Goal: Transaction & Acquisition: Purchase product/service

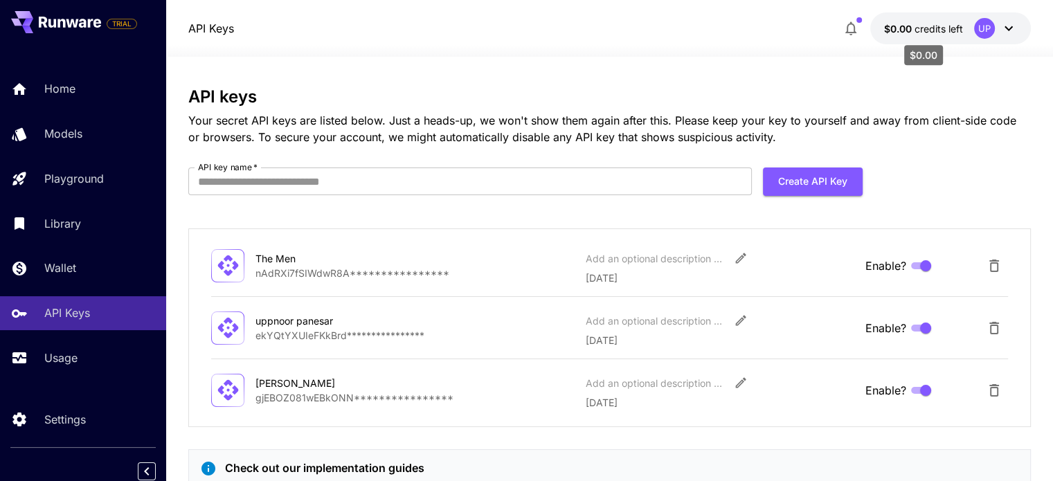
click at [944, 23] on span "credits left" at bounding box center [938, 29] width 48 height 12
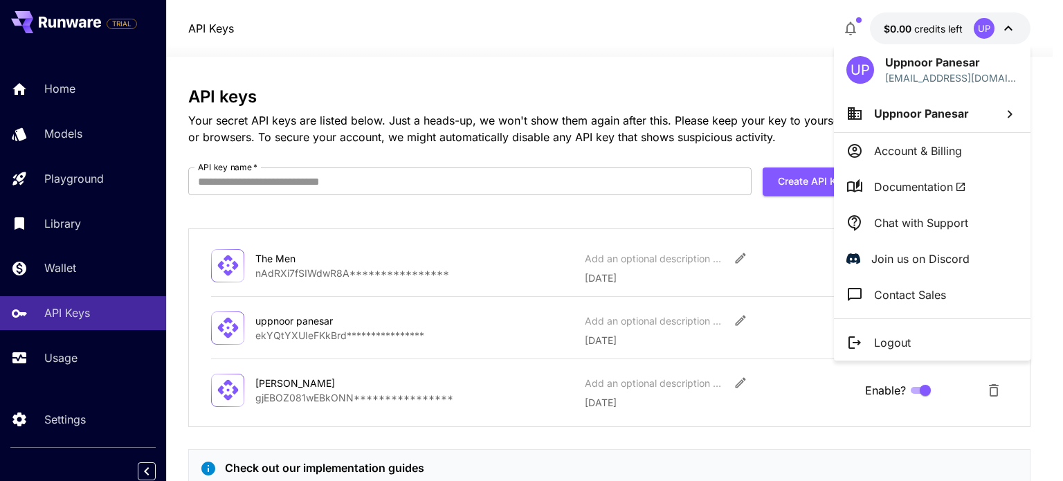
click at [916, 147] on p "Account & Billing" at bounding box center [918, 151] width 88 height 17
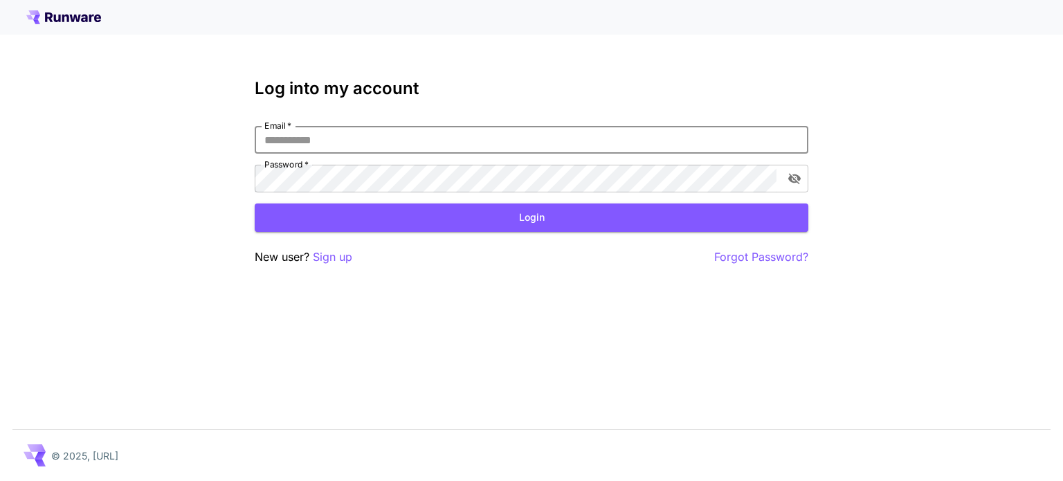
click at [687, 150] on input "Email   *" at bounding box center [532, 140] width 554 height 28
click at [373, 150] on input "Email   *" at bounding box center [532, 140] width 554 height 28
type input "**********"
click button "Login" at bounding box center [532, 218] width 554 height 28
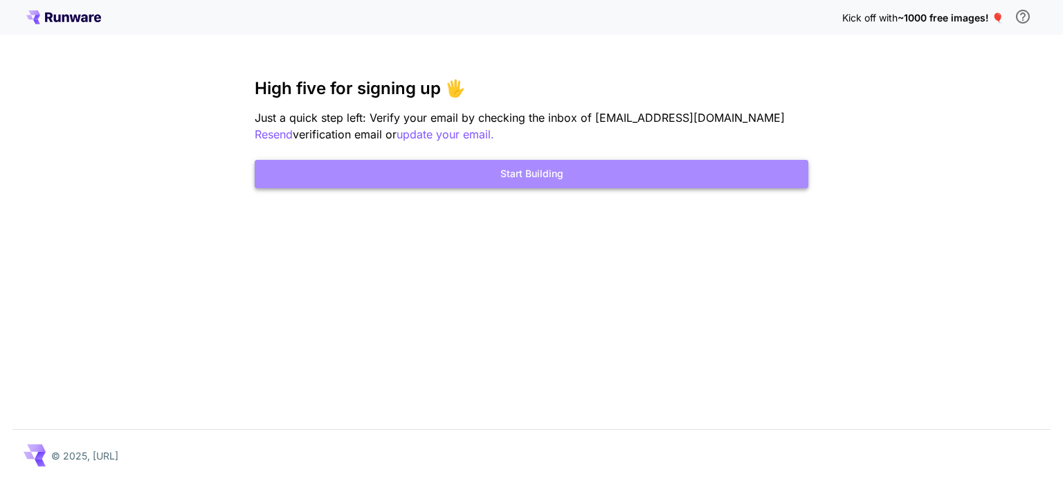
click at [653, 168] on button "Start Building" at bounding box center [532, 174] width 554 height 28
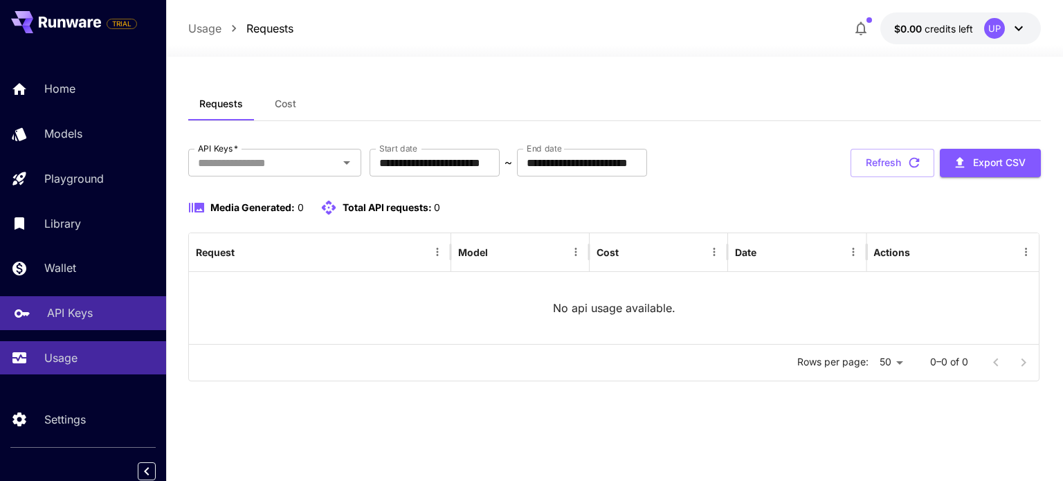
click at [96, 305] on link "API Keys" at bounding box center [83, 313] width 166 height 34
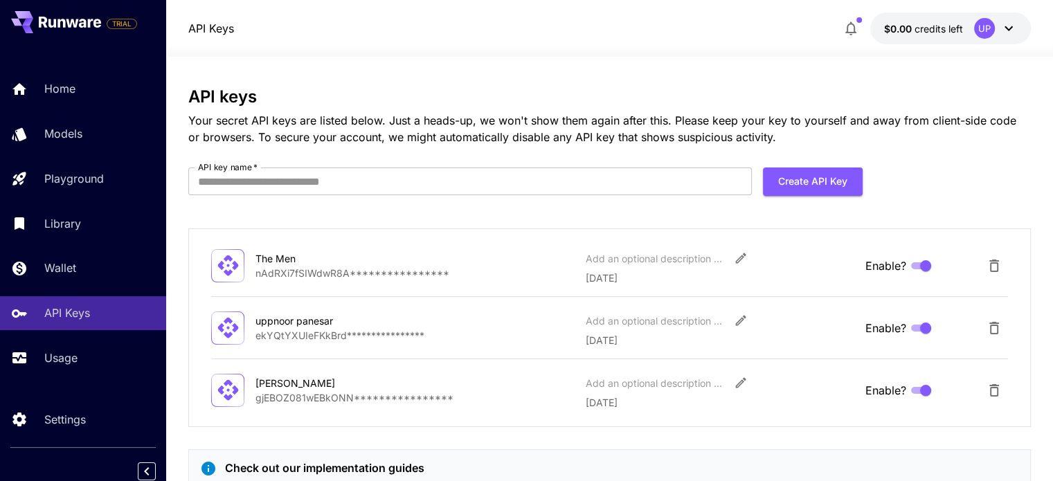
click at [896, 17] on button "$0.00 credits left UP" at bounding box center [950, 28] width 161 height 32
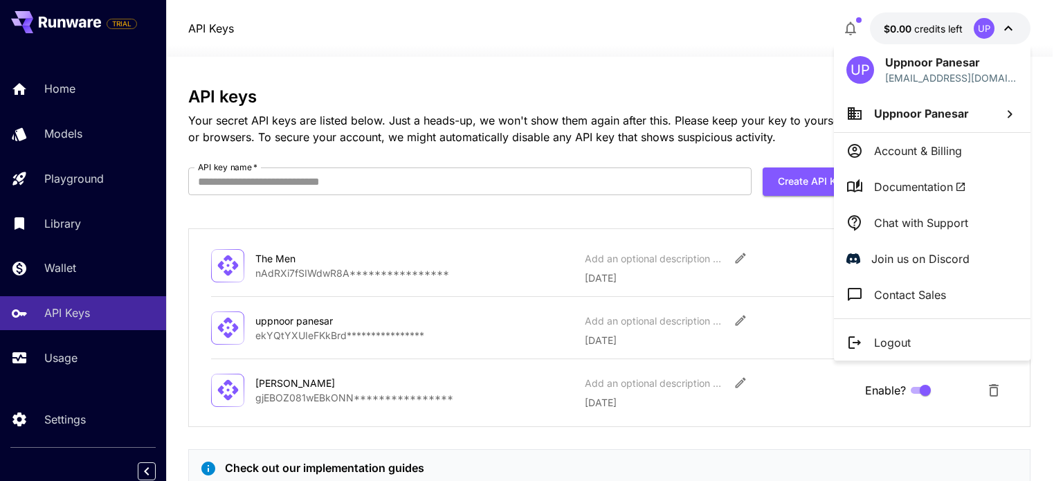
drag, startPoint x: 135, startPoint y: 279, endPoint x: 70, endPoint y: 266, distance: 66.2
click at [70, 266] on div at bounding box center [531, 240] width 1063 height 481
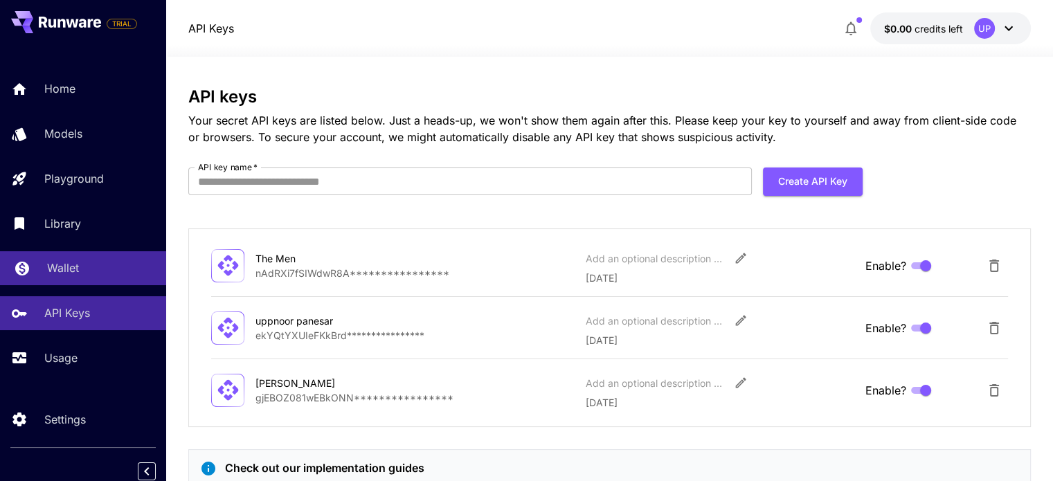
click at [61, 266] on p "Wallet" at bounding box center [63, 268] width 32 height 17
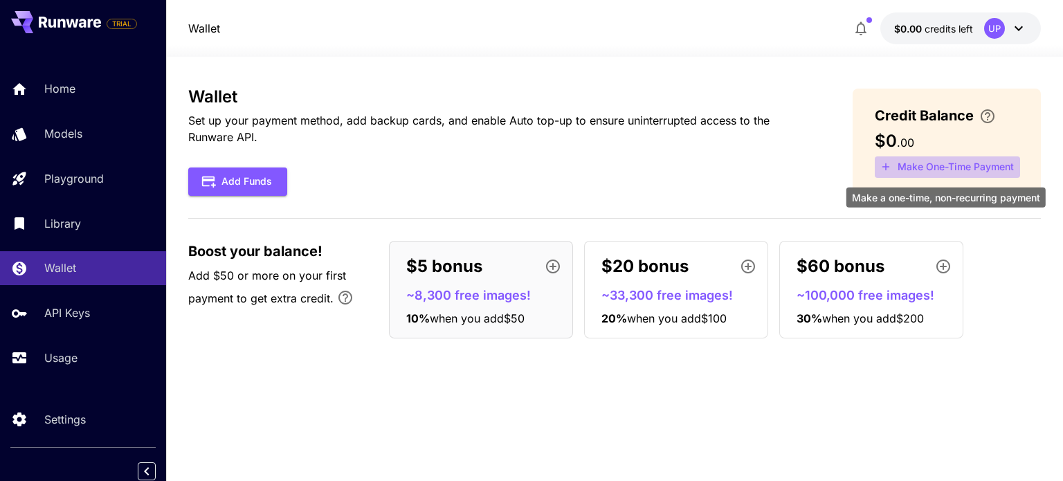
click at [928, 162] on button "Make One-Time Payment" at bounding box center [947, 166] width 145 height 21
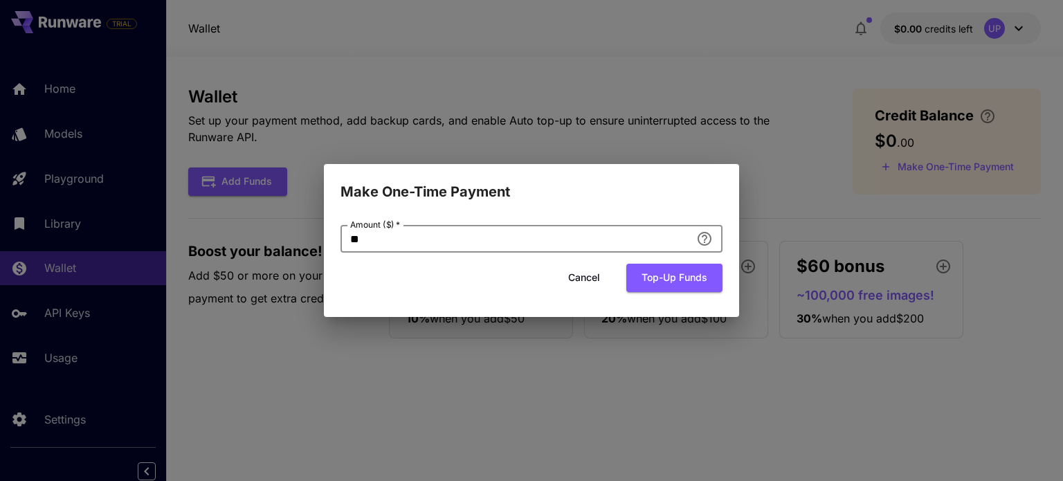
click at [627, 241] on input "**" at bounding box center [516, 239] width 350 height 28
type input "*"
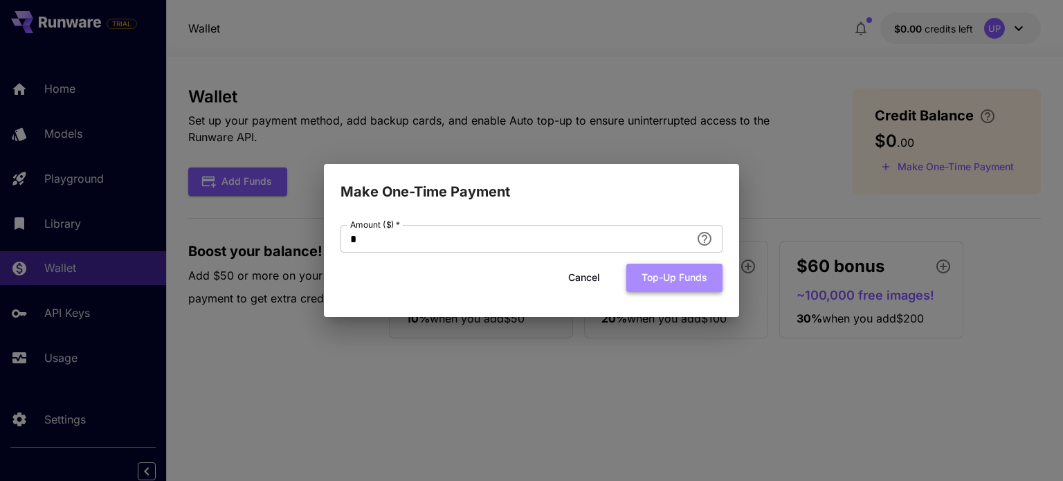
click at [663, 287] on button "Top-up funds" at bounding box center [674, 278] width 96 height 28
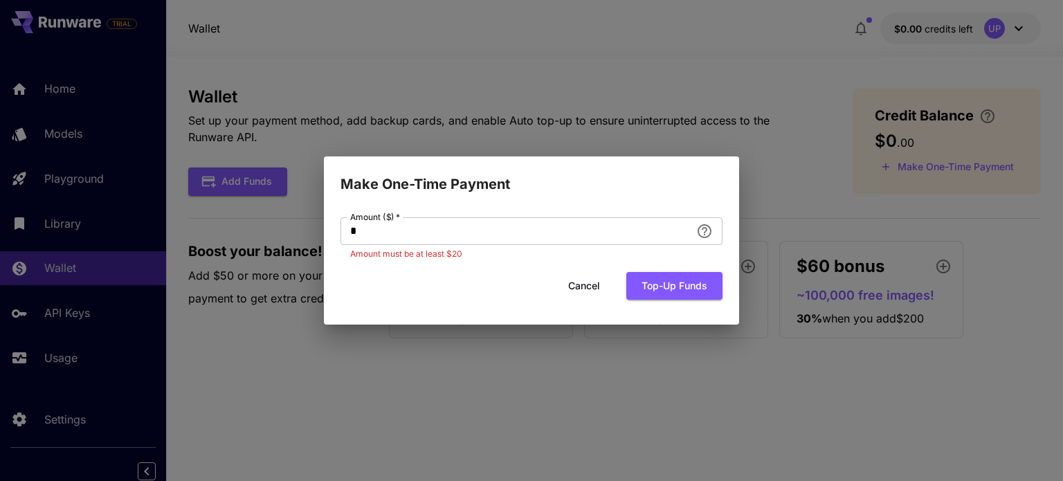
click at [593, 280] on button "Cancel" at bounding box center [584, 286] width 62 height 28
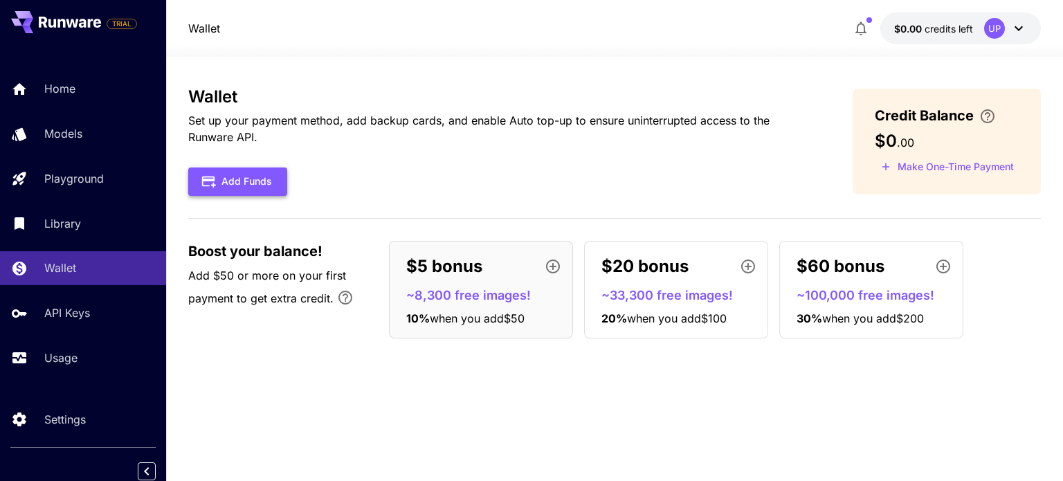
click at [257, 181] on button "Add Funds" at bounding box center [237, 182] width 99 height 28
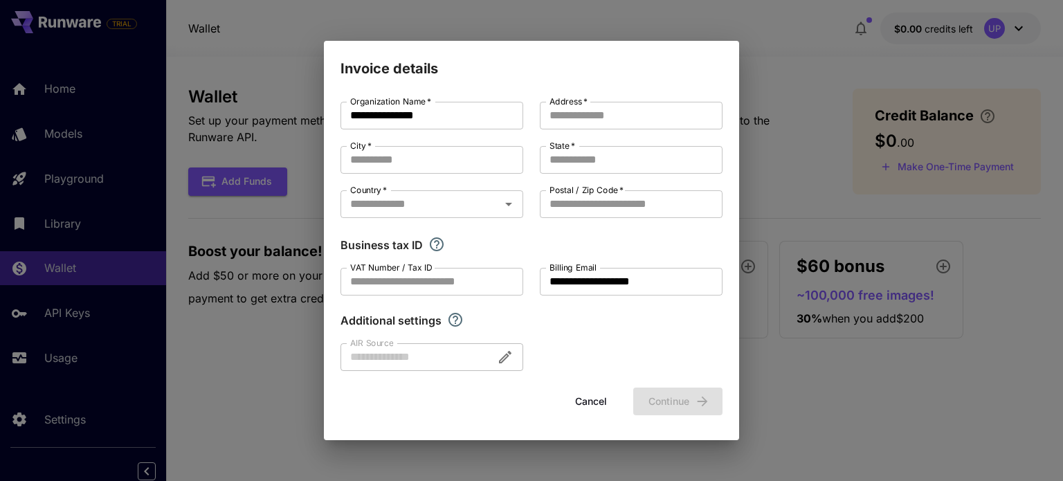
click at [584, 401] on button "Cancel" at bounding box center [591, 402] width 62 height 28
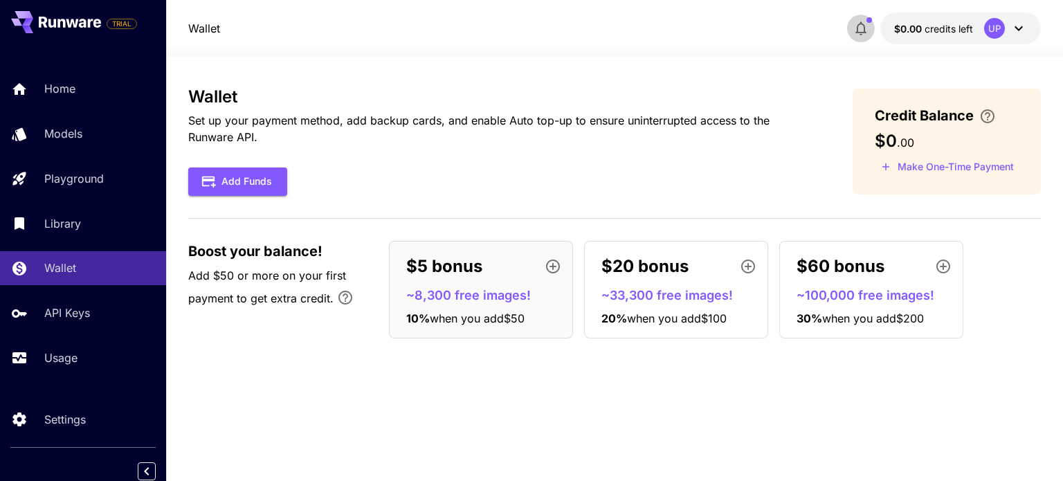
click at [857, 30] on icon "button" at bounding box center [861, 29] width 11 height 14
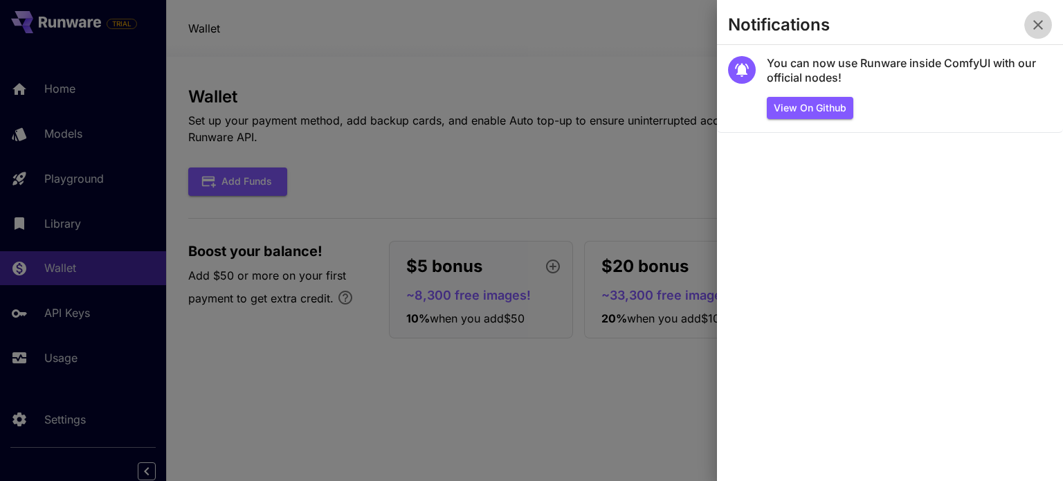
click at [1036, 33] on icon "button" at bounding box center [1038, 25] width 17 height 17
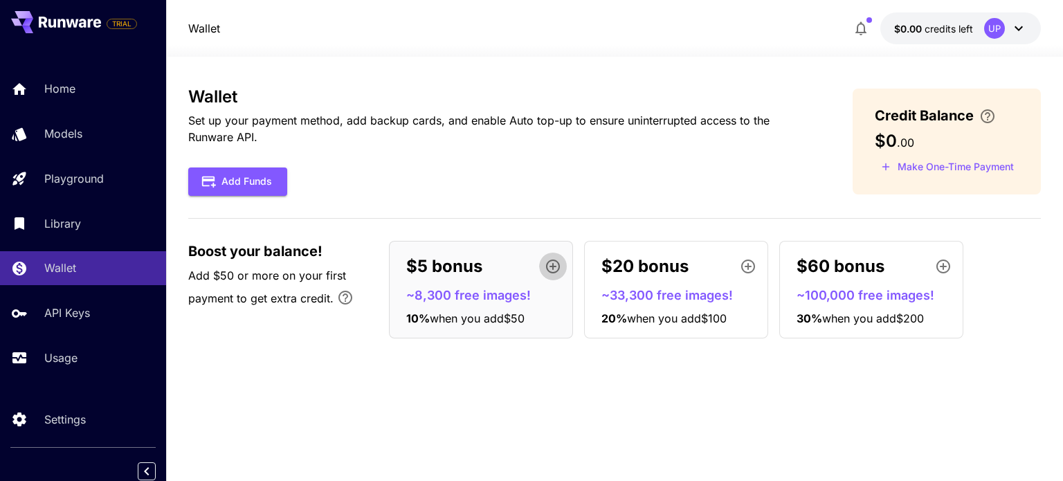
click at [557, 265] on icon "button" at bounding box center [553, 266] width 17 height 17
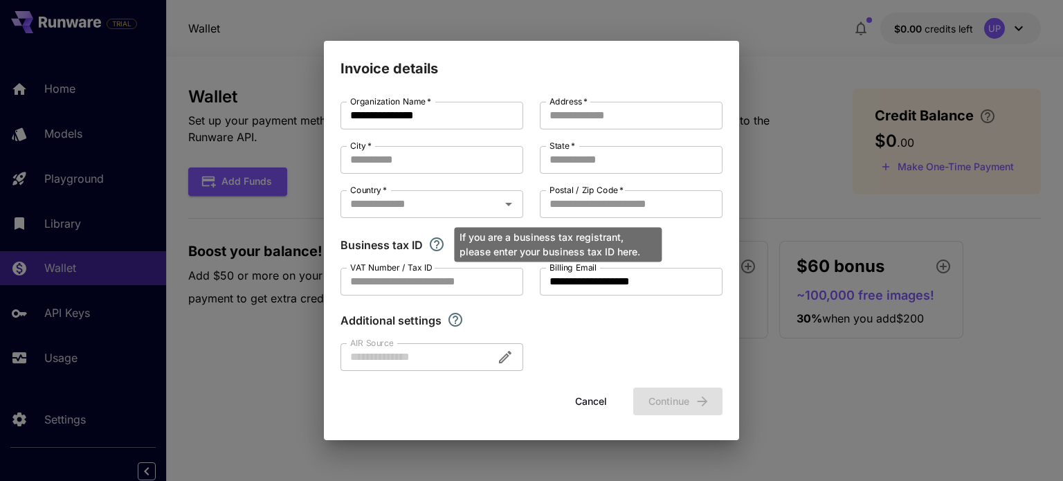
click at [435, 251] on icon "If you are a business tax registrant, please enter your business tax ID here." at bounding box center [437, 244] width 14 height 14
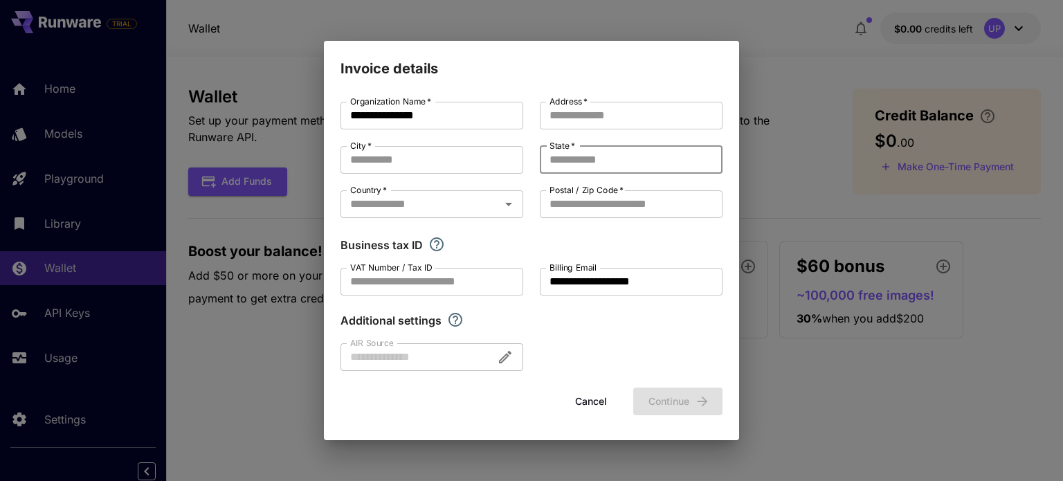
click at [588, 152] on input "State   *" at bounding box center [631, 160] width 183 height 28
click at [465, 152] on input "City   *" at bounding box center [432, 160] width 183 height 28
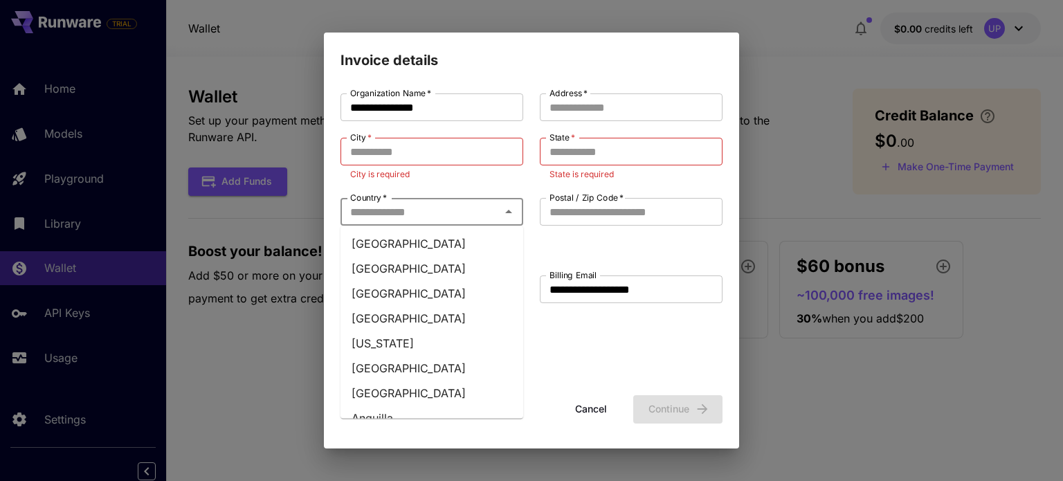
click at [465, 204] on input "Country   *" at bounding box center [421, 211] width 152 height 19
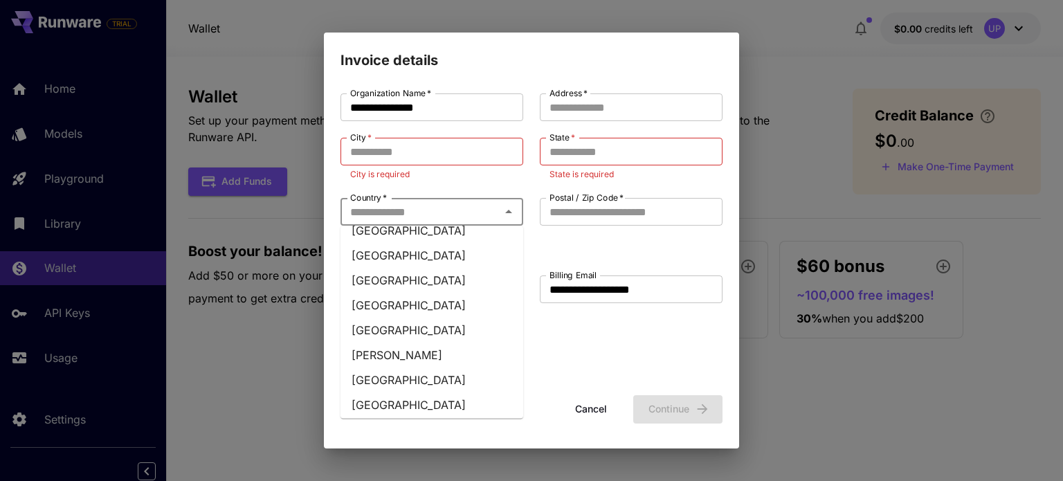
click at [406, 268] on li "[GEOGRAPHIC_DATA]" at bounding box center [432, 255] width 183 height 25
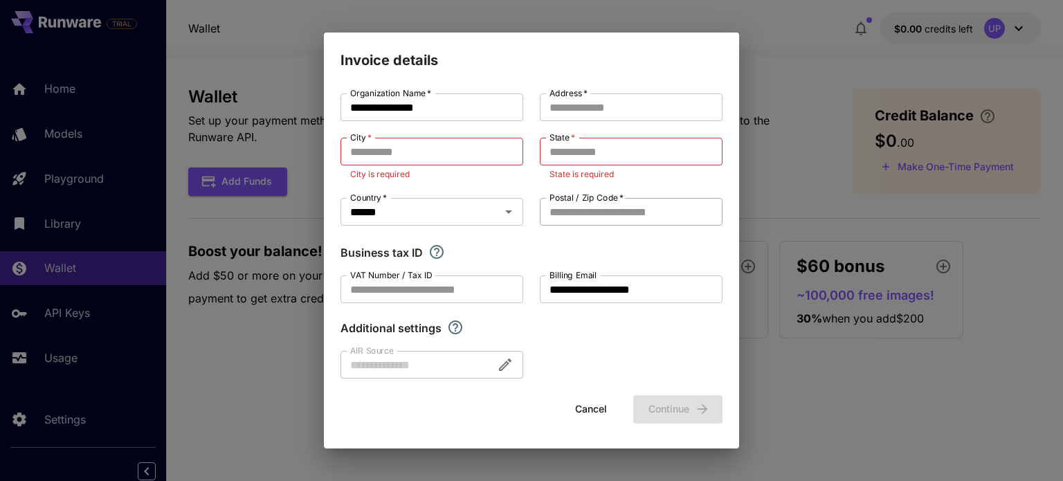
click at [565, 221] on input "Postal / Zip Code   *" at bounding box center [631, 212] width 183 height 28
type input "******"
click at [611, 157] on input "State   *" at bounding box center [631, 152] width 183 height 28
type input "**"
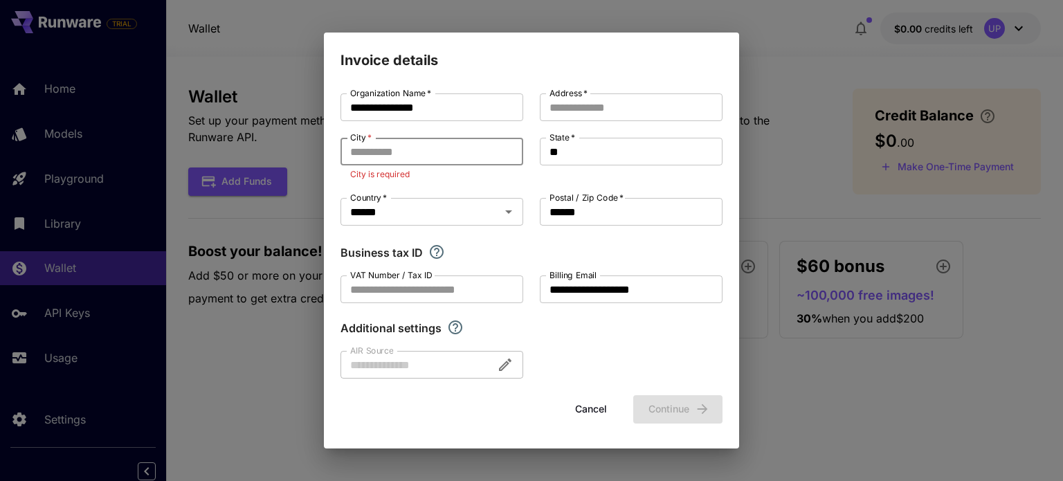
click at [466, 157] on input "City   *" at bounding box center [432, 152] width 183 height 28
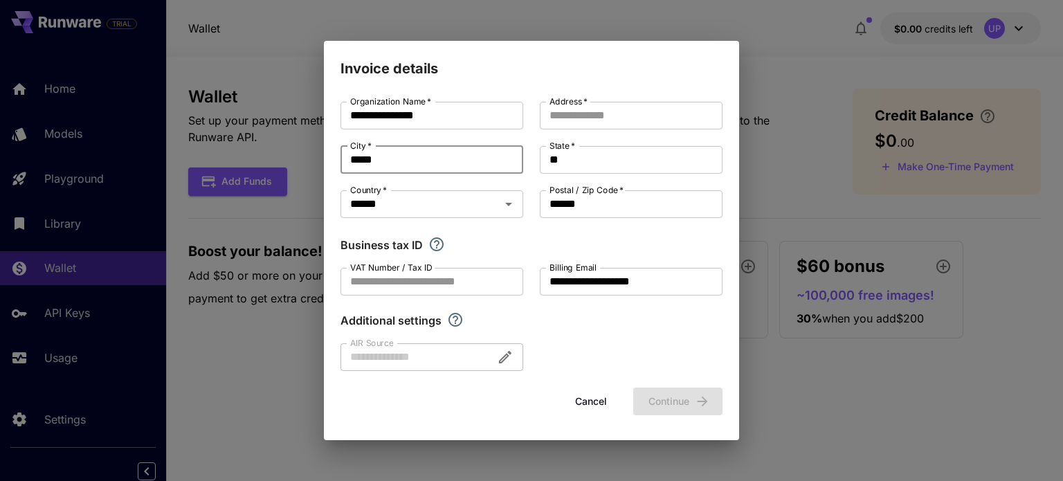
type input "*****"
click at [614, 377] on form "**********" at bounding box center [532, 259] width 382 height 314
click at [455, 354] on div at bounding box center [432, 357] width 183 height 28
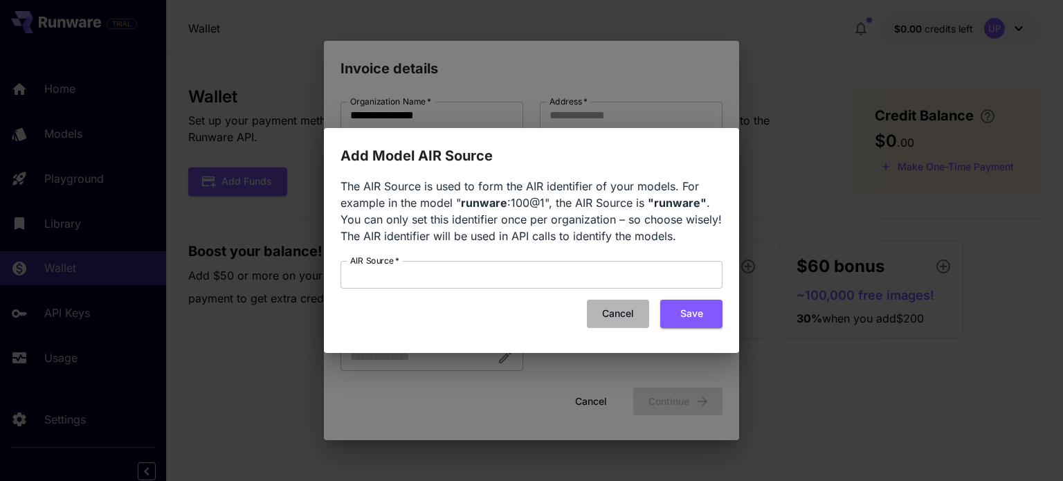
click at [614, 311] on button "Cancel" at bounding box center [618, 314] width 62 height 28
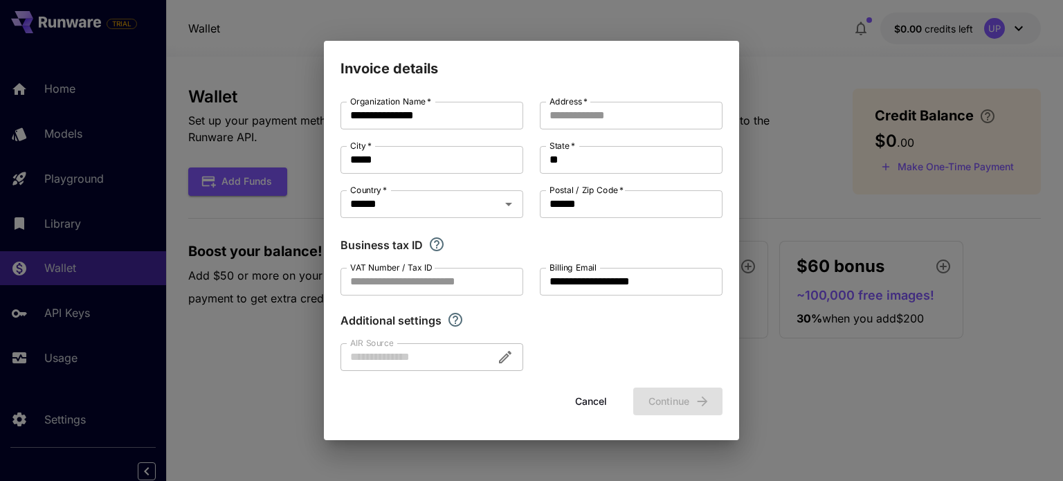
click at [781, 94] on div "**********" at bounding box center [531, 240] width 1063 height 481
click at [595, 396] on button "Cancel" at bounding box center [591, 402] width 62 height 28
